Goal: Task Accomplishment & Management: Use online tool/utility

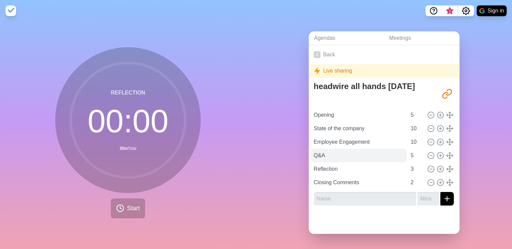
scroll to position [2, 0]
click at [439, 128] on line at bounding box center [440, 128] width 2 height 0
type input "State of the company"
type input "Employee Engagement"
type input "10"
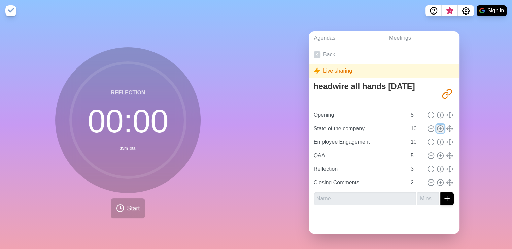
type input "Q&A"
type input "5"
type input "Reflection"
type input "3"
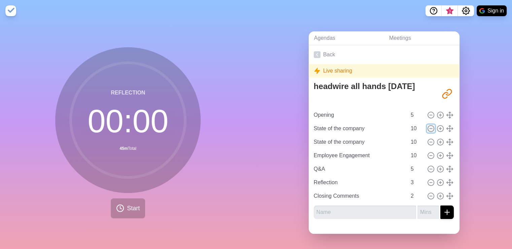
click at [427, 126] on icon at bounding box center [430, 128] width 7 height 7
type input "Employee Engagement"
type input "Q&A"
type input "5"
type input "Reflection"
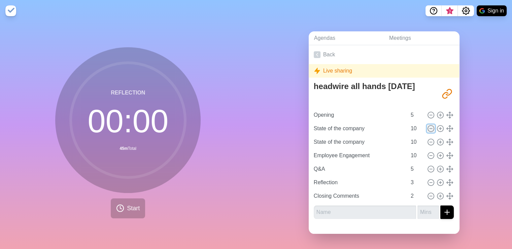
type input "3"
type input "Closing Comments"
type input "2"
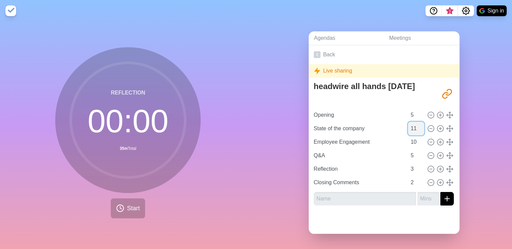
click at [412, 122] on input "11" at bounding box center [416, 128] width 16 height 13
click at [412, 122] on input "12" at bounding box center [416, 128] width 16 height 13
click at [412, 122] on input "13" at bounding box center [416, 128] width 16 height 13
click at [412, 122] on input "14" at bounding box center [416, 128] width 16 height 13
click at [412, 122] on input "15" at bounding box center [416, 128] width 16 height 13
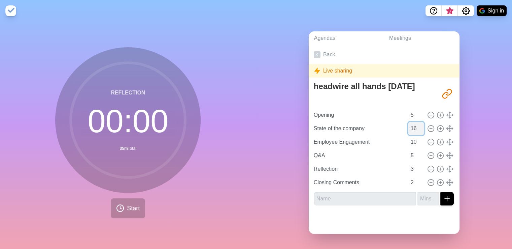
click at [413, 122] on input "16" at bounding box center [416, 128] width 16 height 13
click at [413, 122] on input "17" at bounding box center [416, 128] width 16 height 13
click at [413, 122] on input "18" at bounding box center [416, 128] width 16 height 13
click at [413, 122] on input "19" at bounding box center [416, 128] width 16 height 13
type input "20"
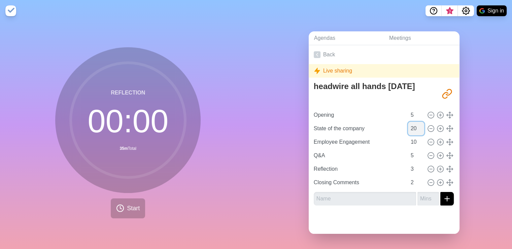
click at [413, 122] on input "20" at bounding box center [416, 128] width 16 height 13
click at [288, 100] on div "Agendas Meetings Back Live sharing headwire all hands [DATE] [URL][DOMAIN_NAME]…" at bounding box center [384, 135] width 256 height 227
click at [437, 152] on icon at bounding box center [440, 155] width 7 height 7
type input "Q&A"
type input "5"
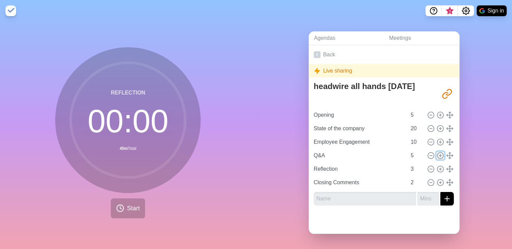
type input "Reflection"
type input "3"
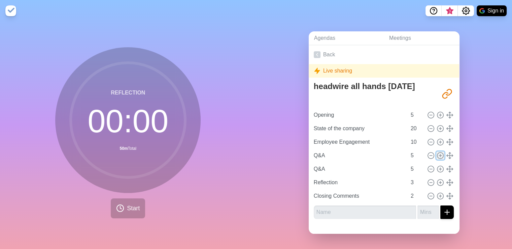
click at [437, 152] on icon at bounding box center [440, 155] width 7 height 7
type input "Q&A"
type input "5"
type input "Reflection"
type input "3"
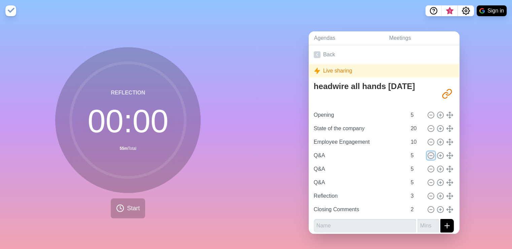
click at [427, 152] on icon at bounding box center [430, 155] width 7 height 7
type input "Reflection"
type input "3"
type input "Closing Comments"
type input "2"
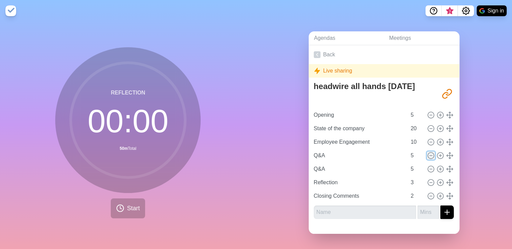
click at [427, 152] on icon at bounding box center [430, 155] width 7 height 7
type input "Reflection"
type input "3"
type input "Closing Comments"
type input "2"
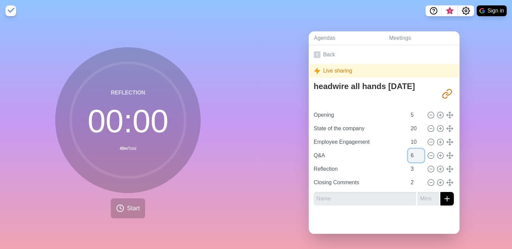
click at [412, 150] on input "6" at bounding box center [416, 155] width 16 height 13
click at [412, 150] on input "7" at bounding box center [416, 155] width 16 height 13
click at [412, 150] on input "8" at bounding box center [416, 155] width 16 height 13
click at [412, 150] on input "9" at bounding box center [416, 155] width 16 height 13
type input "10"
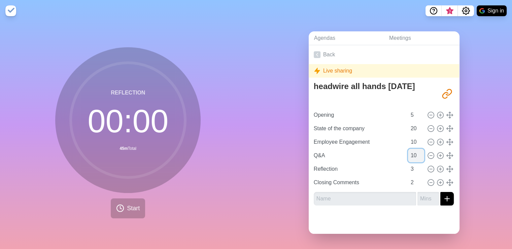
click at [412, 150] on input "10" at bounding box center [416, 155] width 16 height 13
click at [427, 125] on icon at bounding box center [430, 128] width 7 height 7
type input "Employee Engagement"
type input "10"
type input "Q&A"
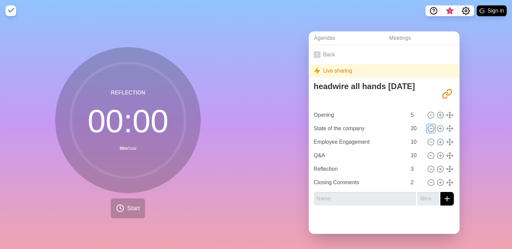
type input "Reflection"
type input "3"
type input "Closing Comments"
type input "2"
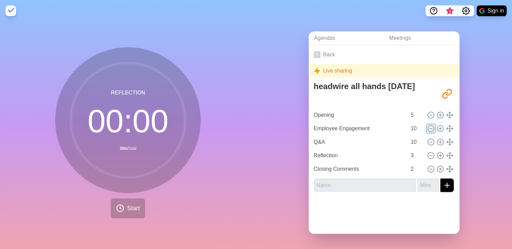
click at [427, 125] on icon at bounding box center [430, 128] width 7 height 7
type input "Q&A"
type input "Reflection"
type input "3"
type input "Closing Comments"
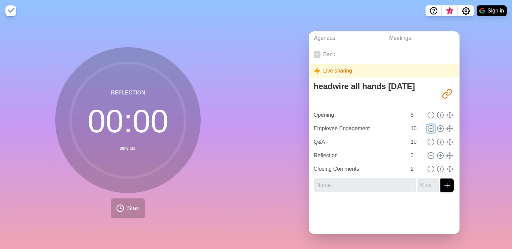
type input "2"
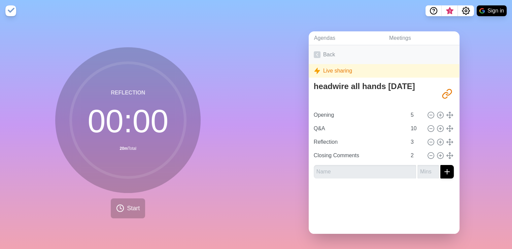
click at [317, 51] on icon at bounding box center [317, 54] width 7 height 7
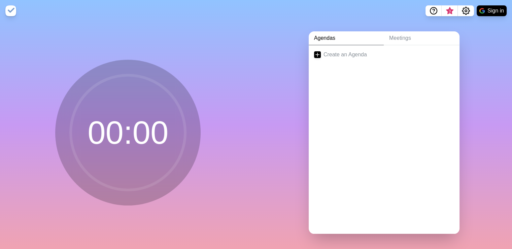
scroll to position [2, 0]
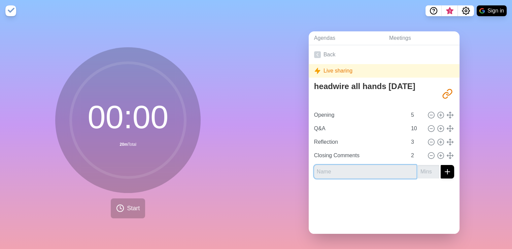
click at [361, 167] on input "text" at bounding box center [365, 171] width 102 height 13
click at [333, 167] on input "text" at bounding box center [365, 171] width 102 height 13
type input "State of the Company"
click at [418, 169] on input "number" at bounding box center [429, 171] width 22 height 13
type input "15"
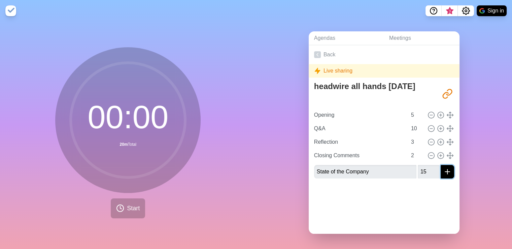
click at [444, 169] on icon "submit" at bounding box center [448, 171] width 8 height 8
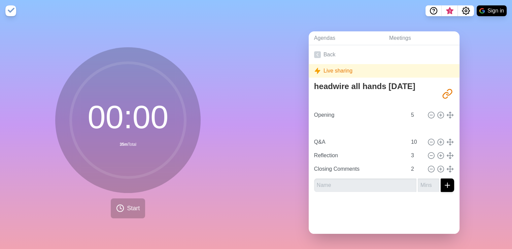
type input "State of the Company"
type input "15"
type input "Q&A"
type input "10"
type input "Reflection"
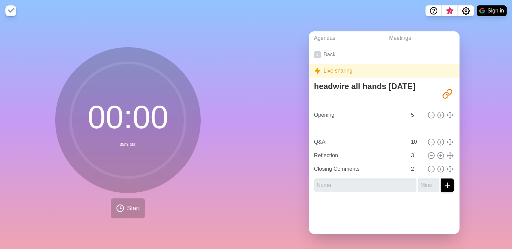
type input "3"
type input "Closing Comments"
type input "2"
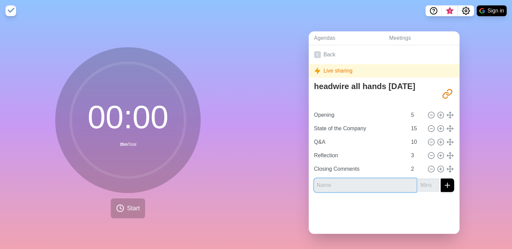
click at [344, 183] on input "text" at bounding box center [365, 184] width 102 height 13
type input "Employee Engagement"
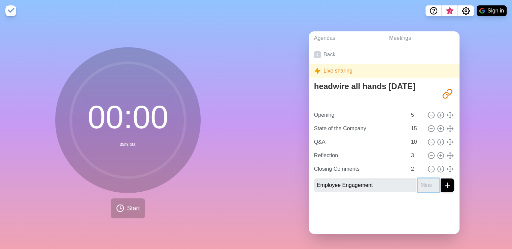
click at [420, 181] on input "number" at bounding box center [429, 184] width 22 height 13
type input "10"
click at [448, 183] on line "submit" at bounding box center [448, 185] width 0 height 5
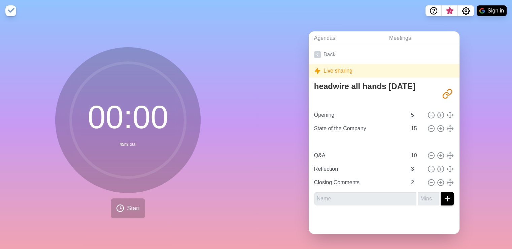
type input "Employee Engagement"
type input "Q&A"
type input "10"
type input "Reflection"
type input "3"
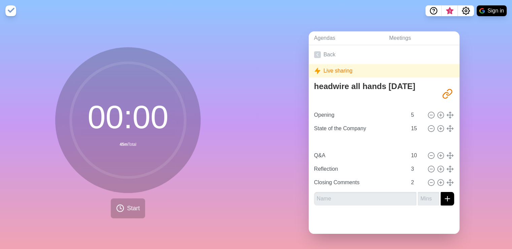
type input "Closing Comments"
type input "2"
click at [216, 229] on div "00 : 00 45m Total Start" at bounding box center [128, 135] width 256 height 227
